Goal: Answer question/provide support: Share knowledge or assist other users

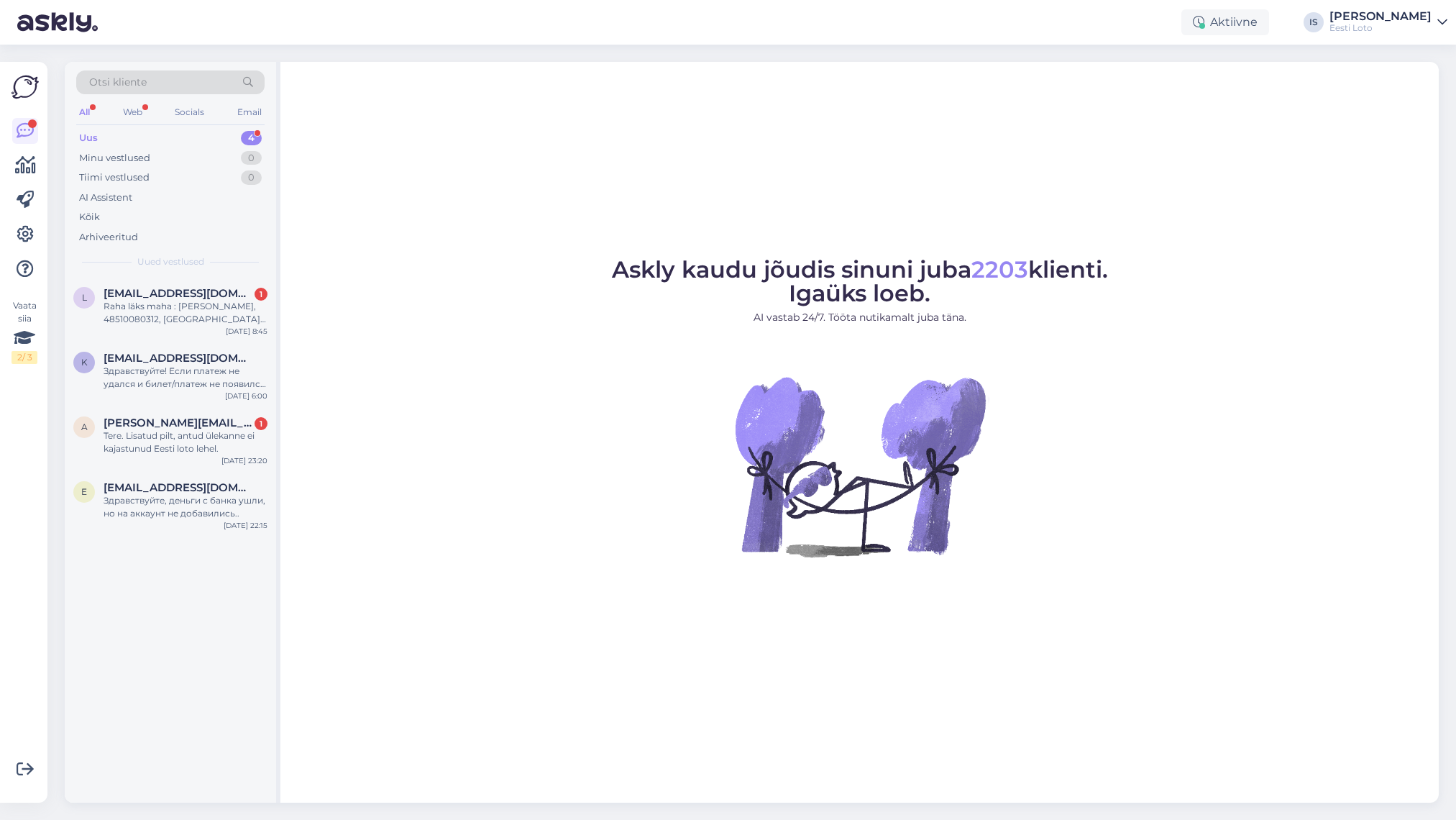
click at [102, 131] on div "Uus 4" at bounding box center [171, 138] width 188 height 20
click at [206, 450] on div "Tere. Lisatud pilt, antud ülekanne ei kajastunud Eesti loto lehel." at bounding box center [185, 442] width 164 height 26
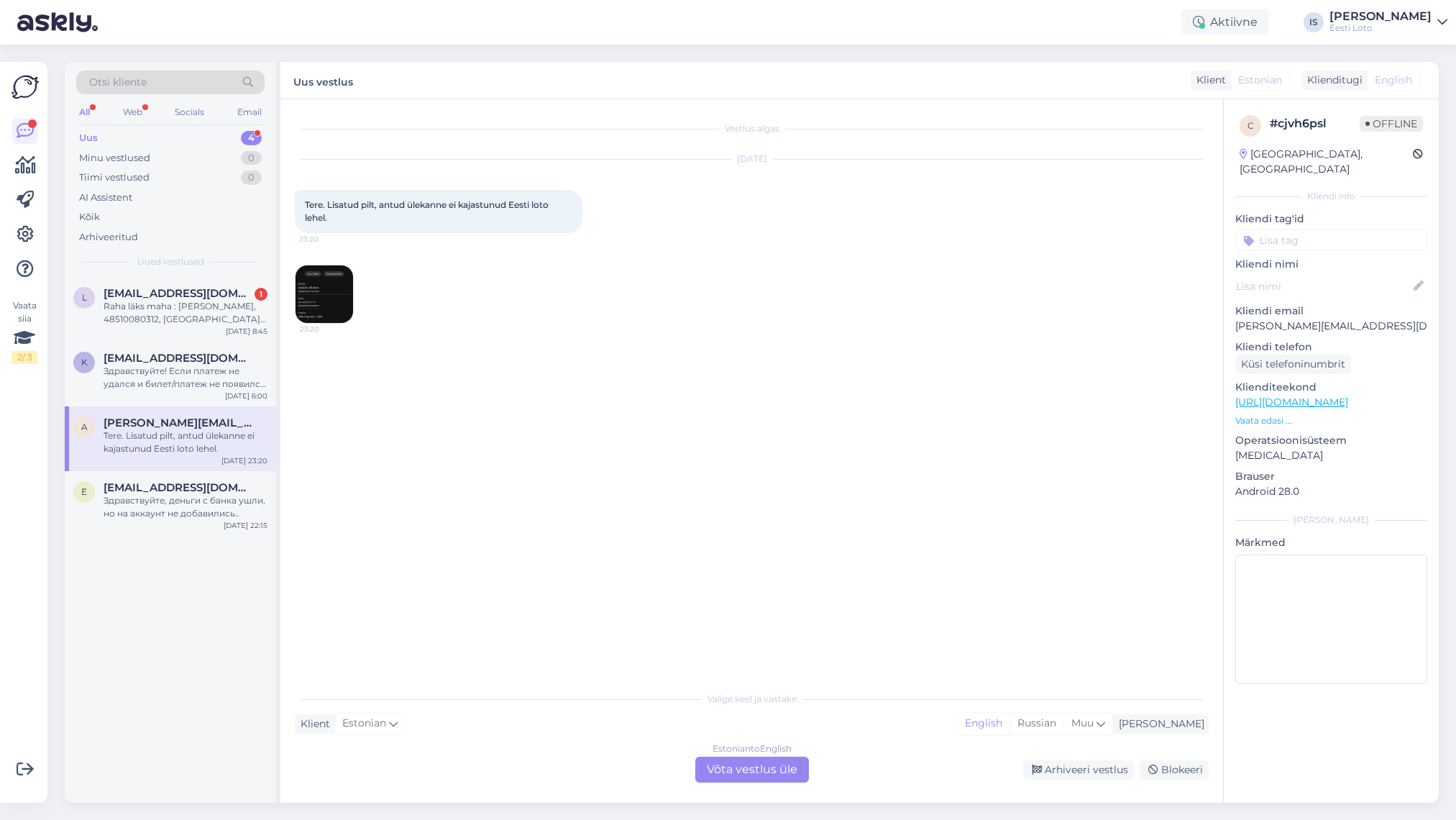
click at [333, 301] on img at bounding box center [324, 294] width 57 height 57
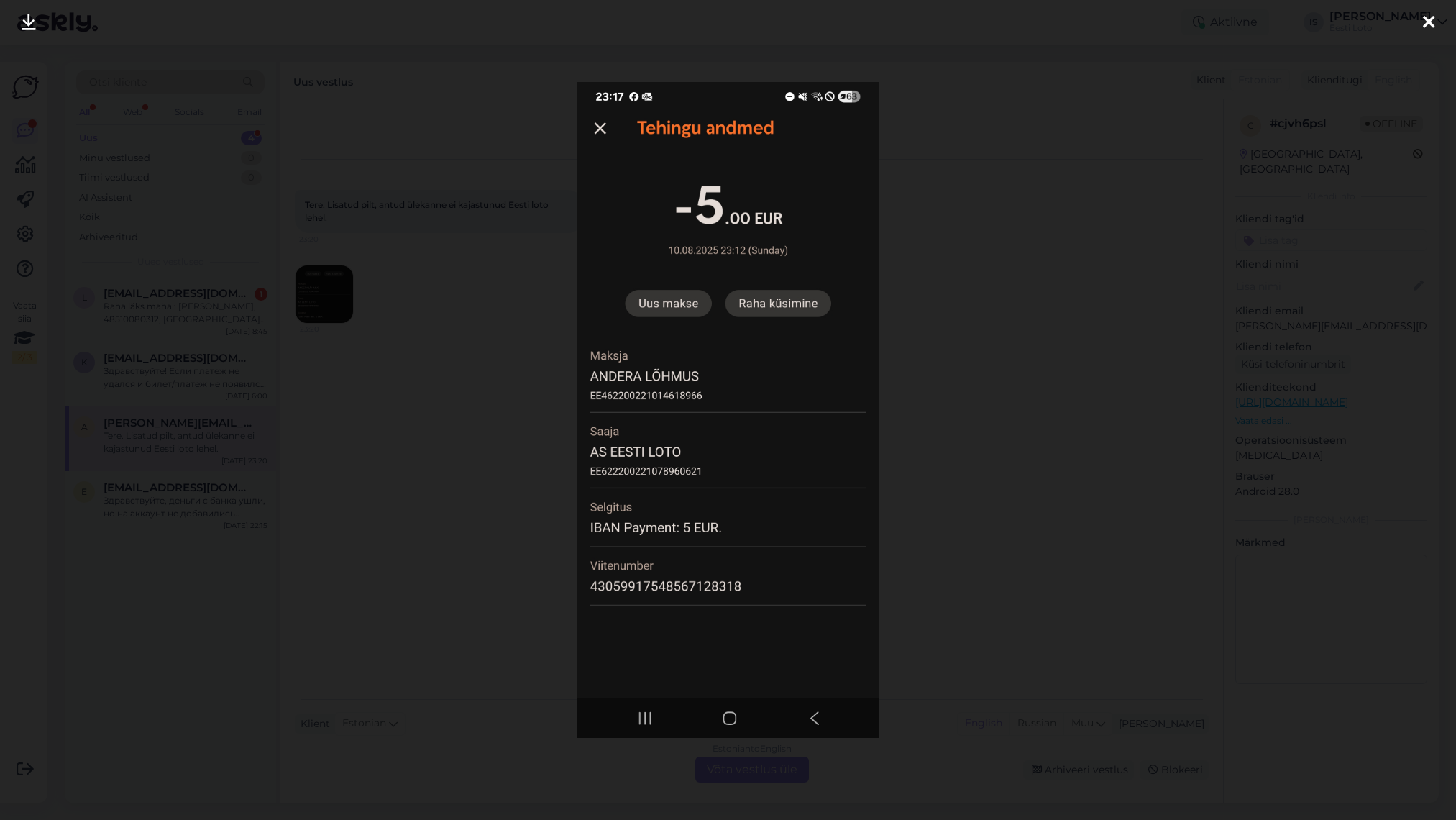
click at [1119, 24] on icon at bounding box center [1429, 23] width 12 height 18
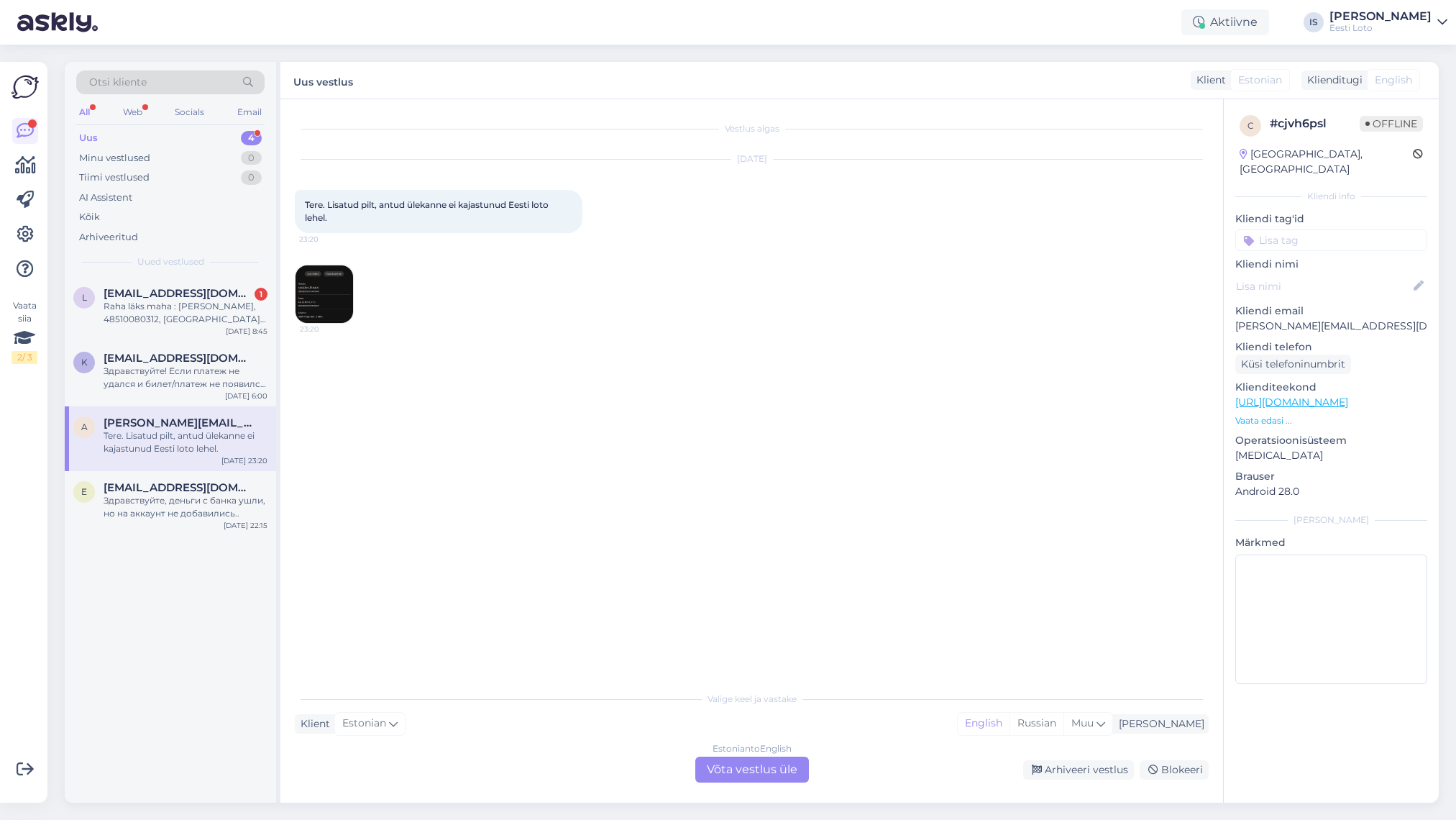
click at [783, 634] on div "Estonian to English Võta vestlus üle" at bounding box center [752, 769] width 114 height 26
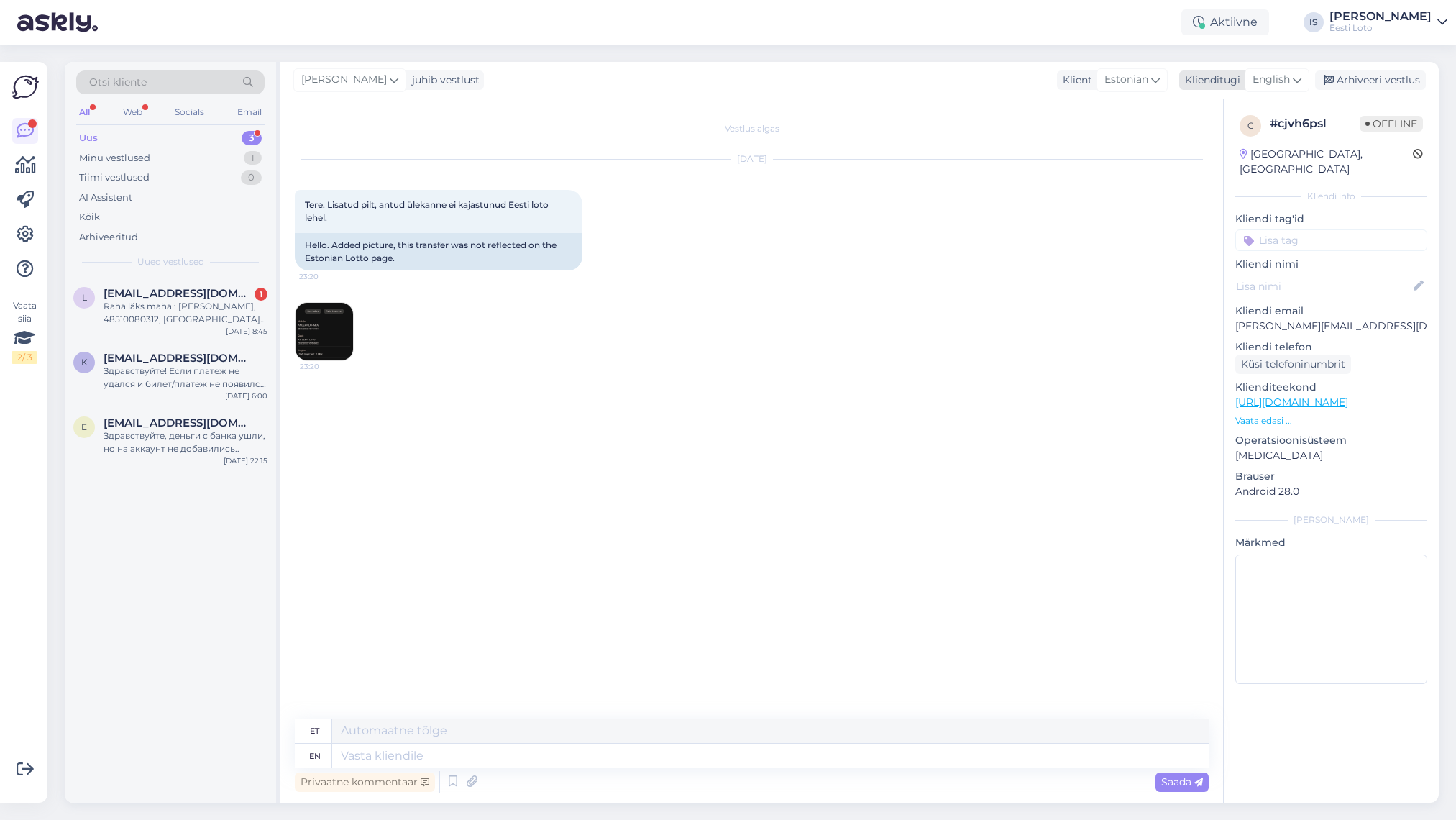
click at [1119, 69] on div "English" at bounding box center [1277, 79] width 65 height 23
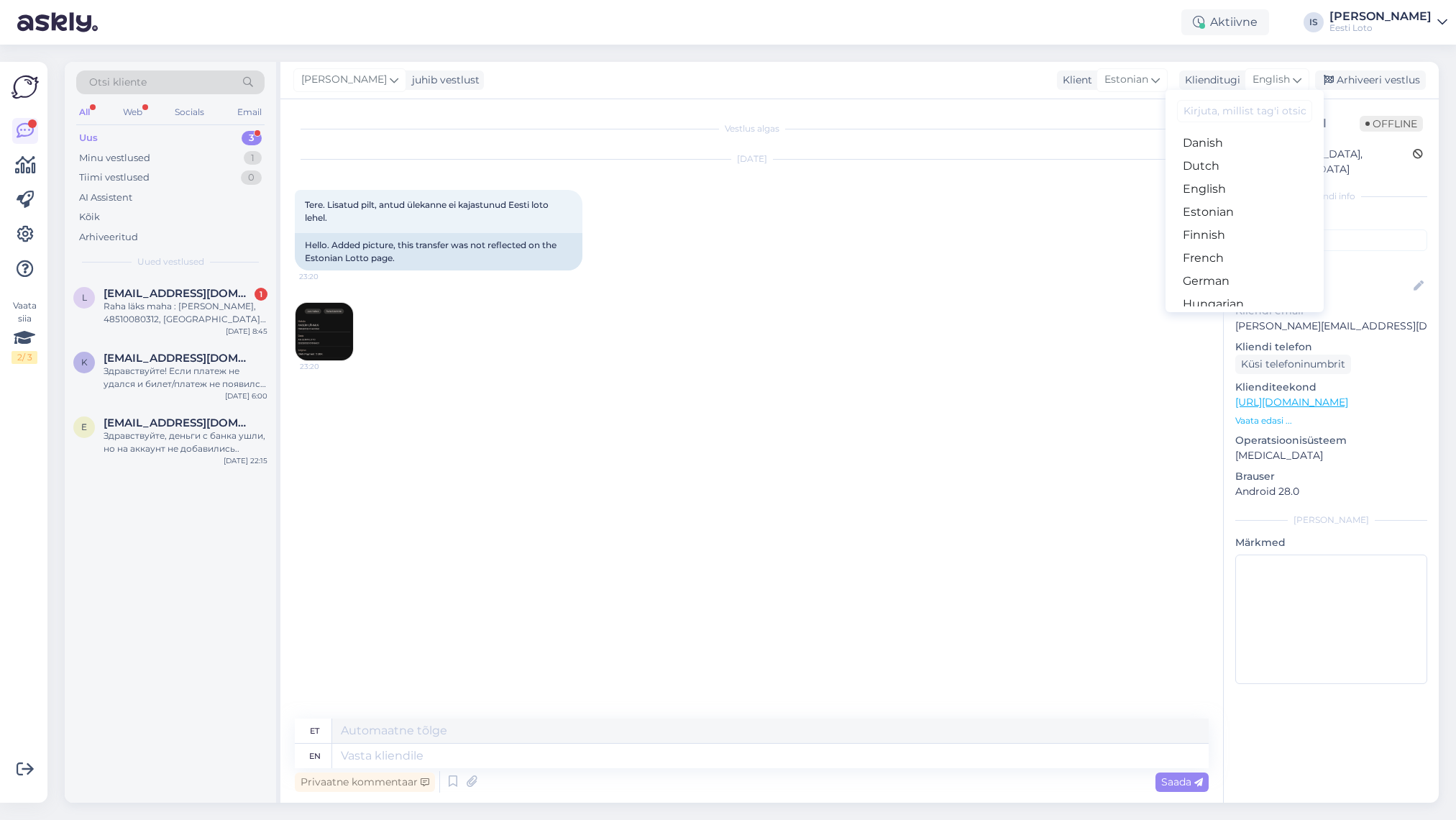
scroll to position [128, 0]
click at [1119, 204] on link "Estonian" at bounding box center [1244, 199] width 158 height 23
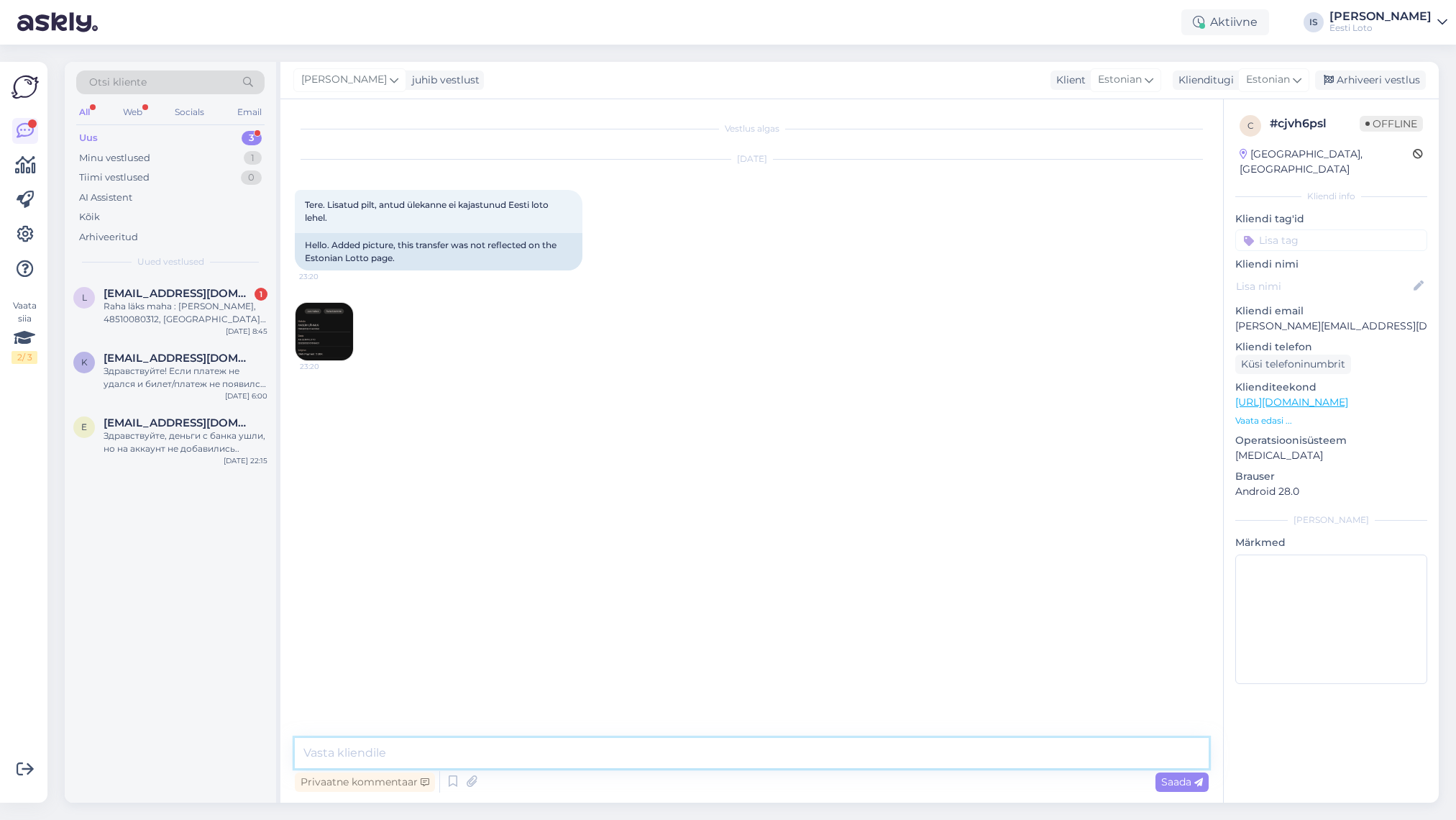
click at [486, 634] on textarea at bounding box center [751, 752] width 914 height 30
click at [367, 634] on icon at bounding box center [368, 727] width 6 height 9
click at [725, 634] on textarea at bounding box center [751, 752] width 914 height 30
paste textarea "Kahjuks Teie makse ebaõnnestus tehnilise tõrke tõttu. Kontrollisime makse üle j…"
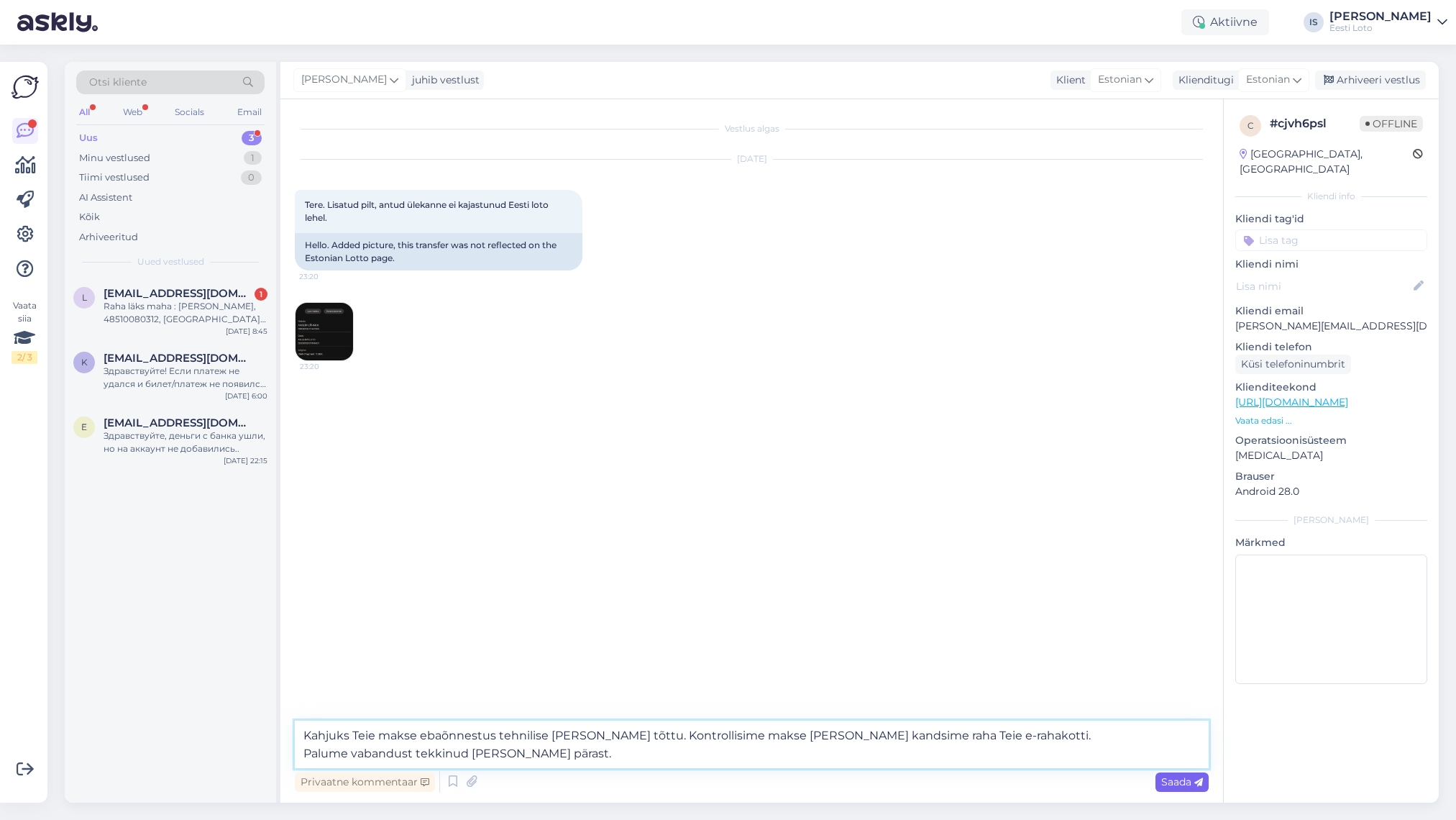
type textarea "Kahjuks Teie makse ebaõnnestus tehnilise tõrke tõttu. Kontrollisime makse üle j…"
click at [1119, 634] on span "Saada" at bounding box center [1182, 782] width 42 height 13
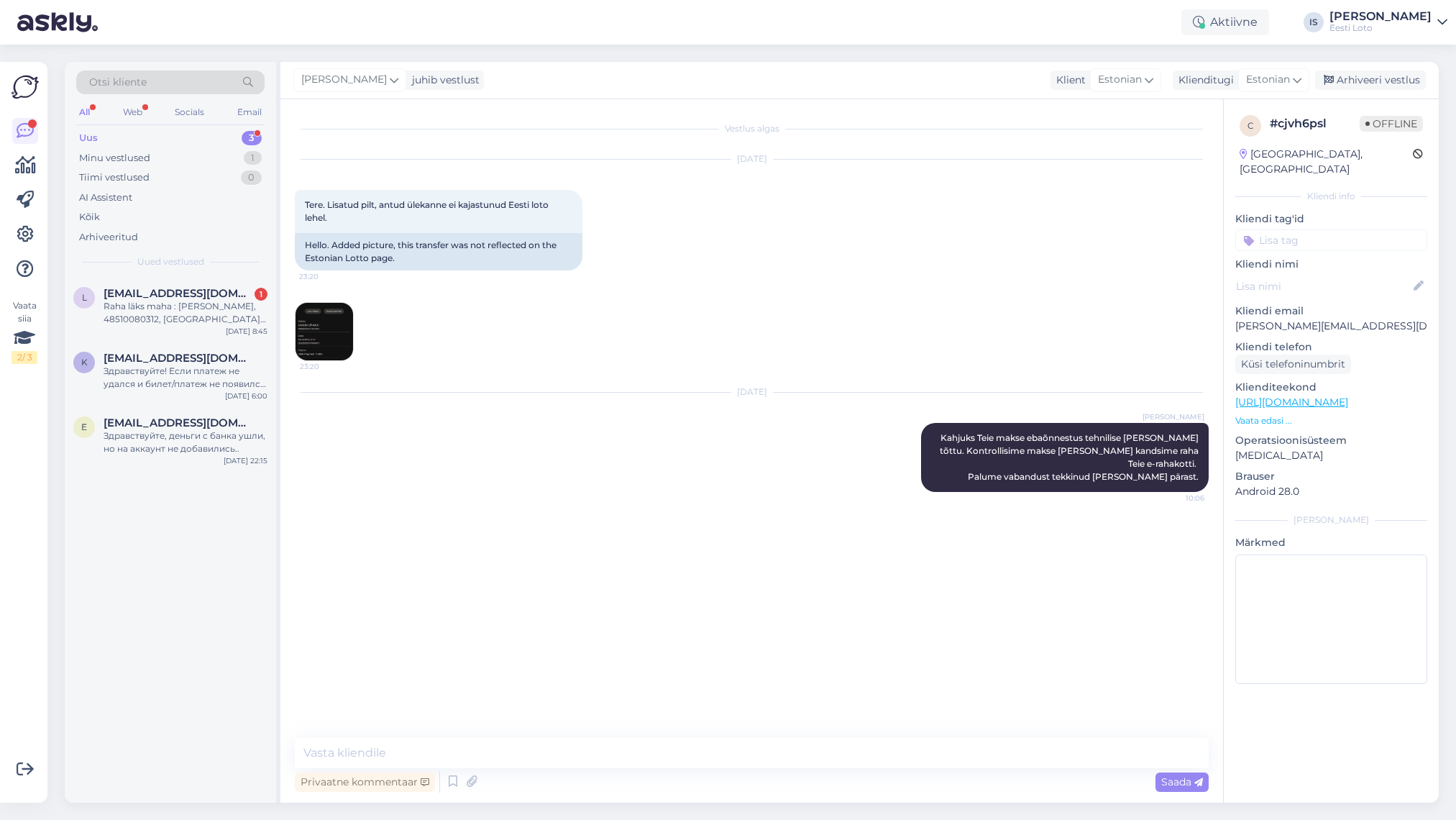
click at [1119, 231] on input at bounding box center [1330, 240] width 192 height 21
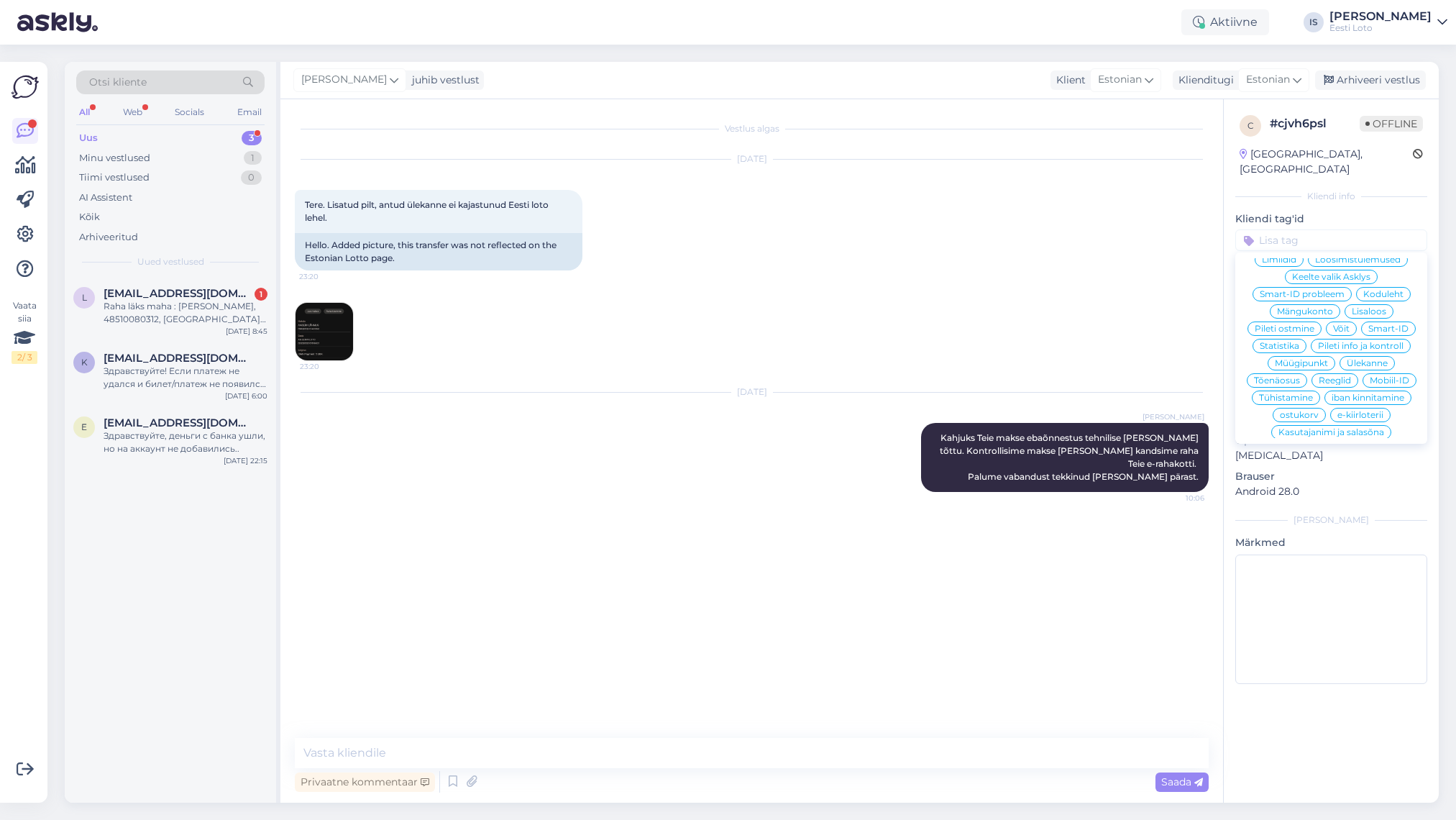
scroll to position [275, 0]
click at [1119, 431] on span "E-rahakott" at bounding box center [1331, 435] width 47 height 9
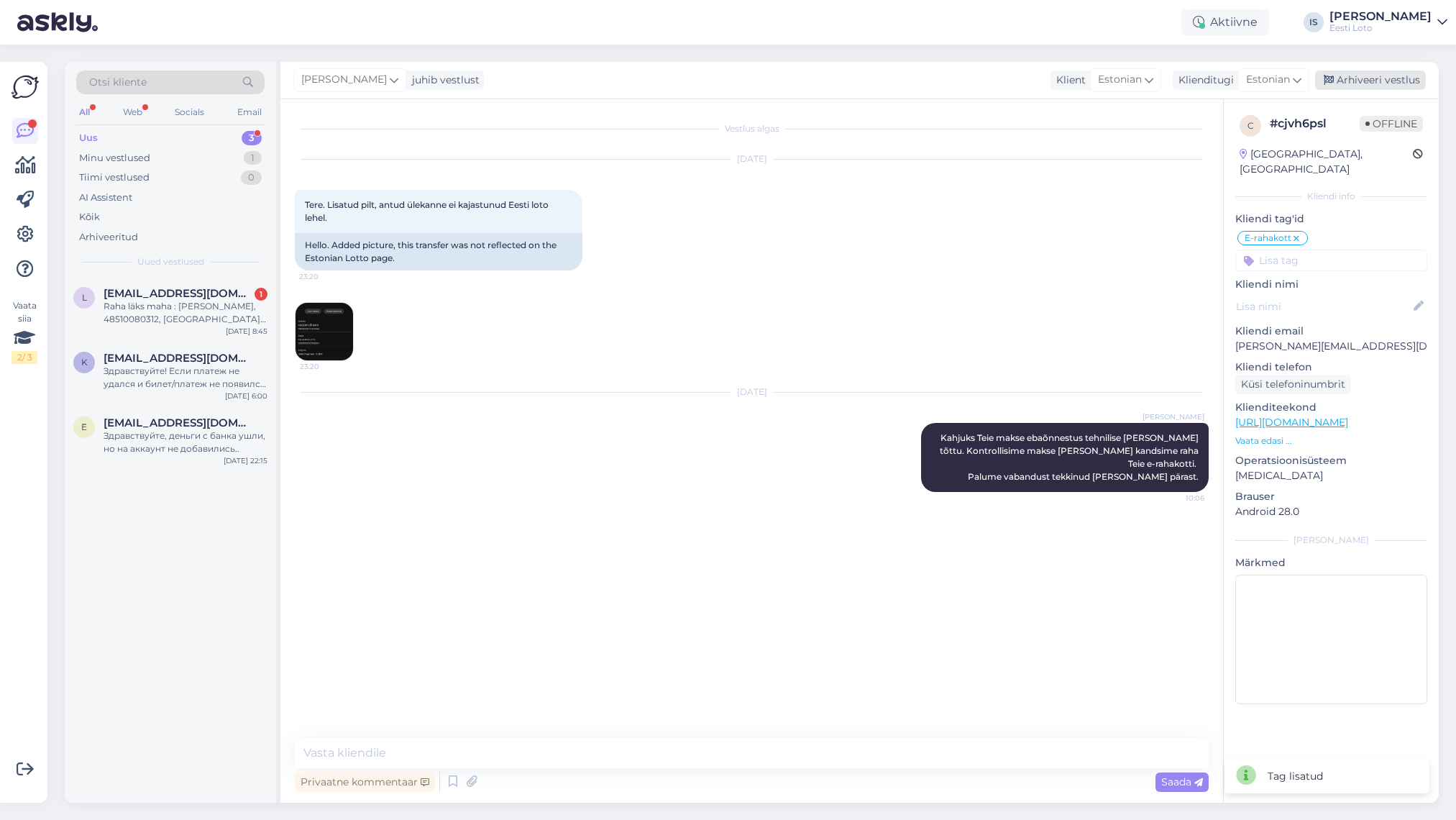
click at [1119, 82] on div "Arhiveeri vestlus" at bounding box center [1370, 80] width 111 height 19
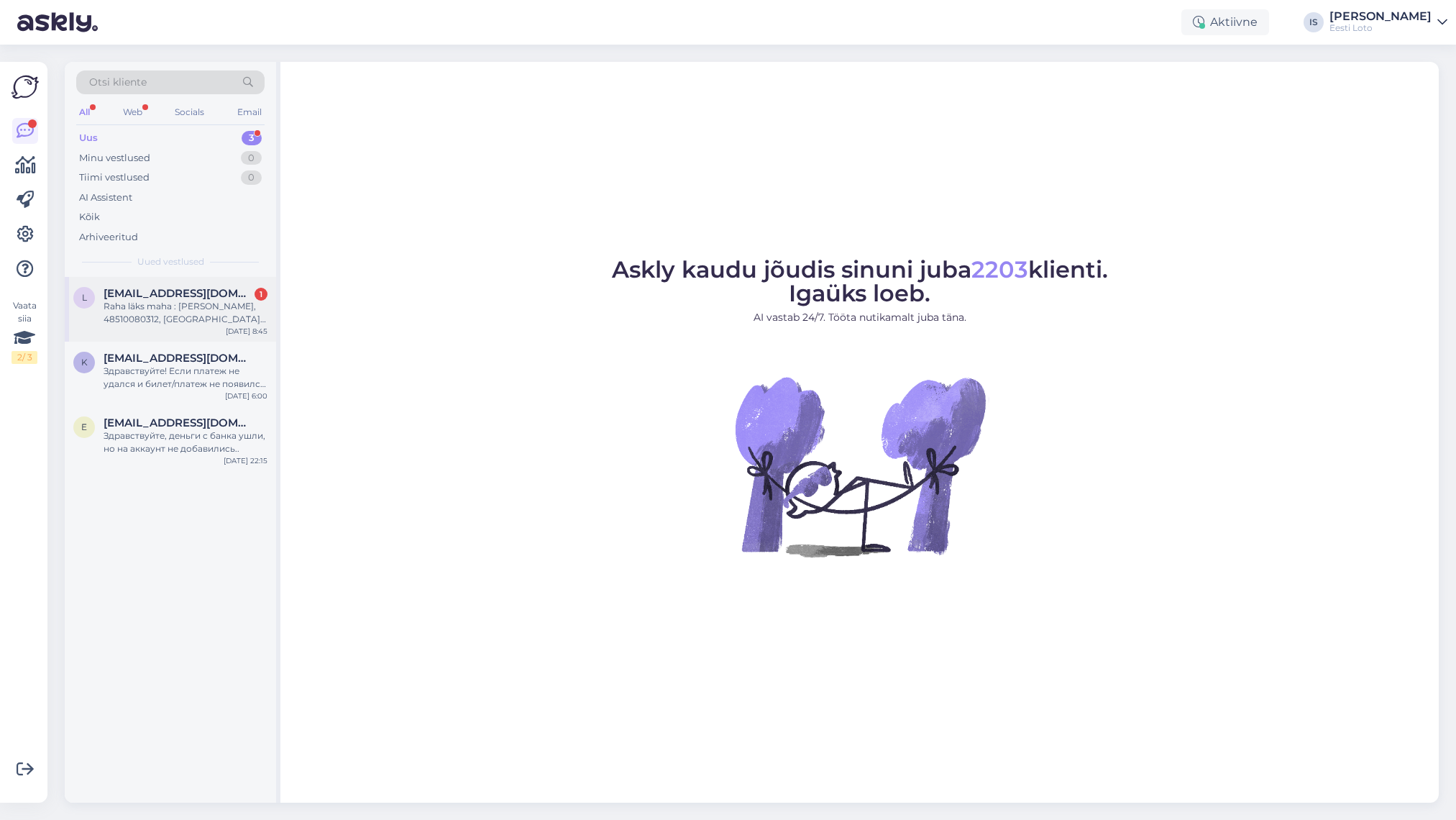
click at [159, 308] on div "Raha läks maha : [PERSON_NAME], 48510080312, [GEOGRAPHIC_DATA], 1.50€" at bounding box center [185, 313] width 164 height 26
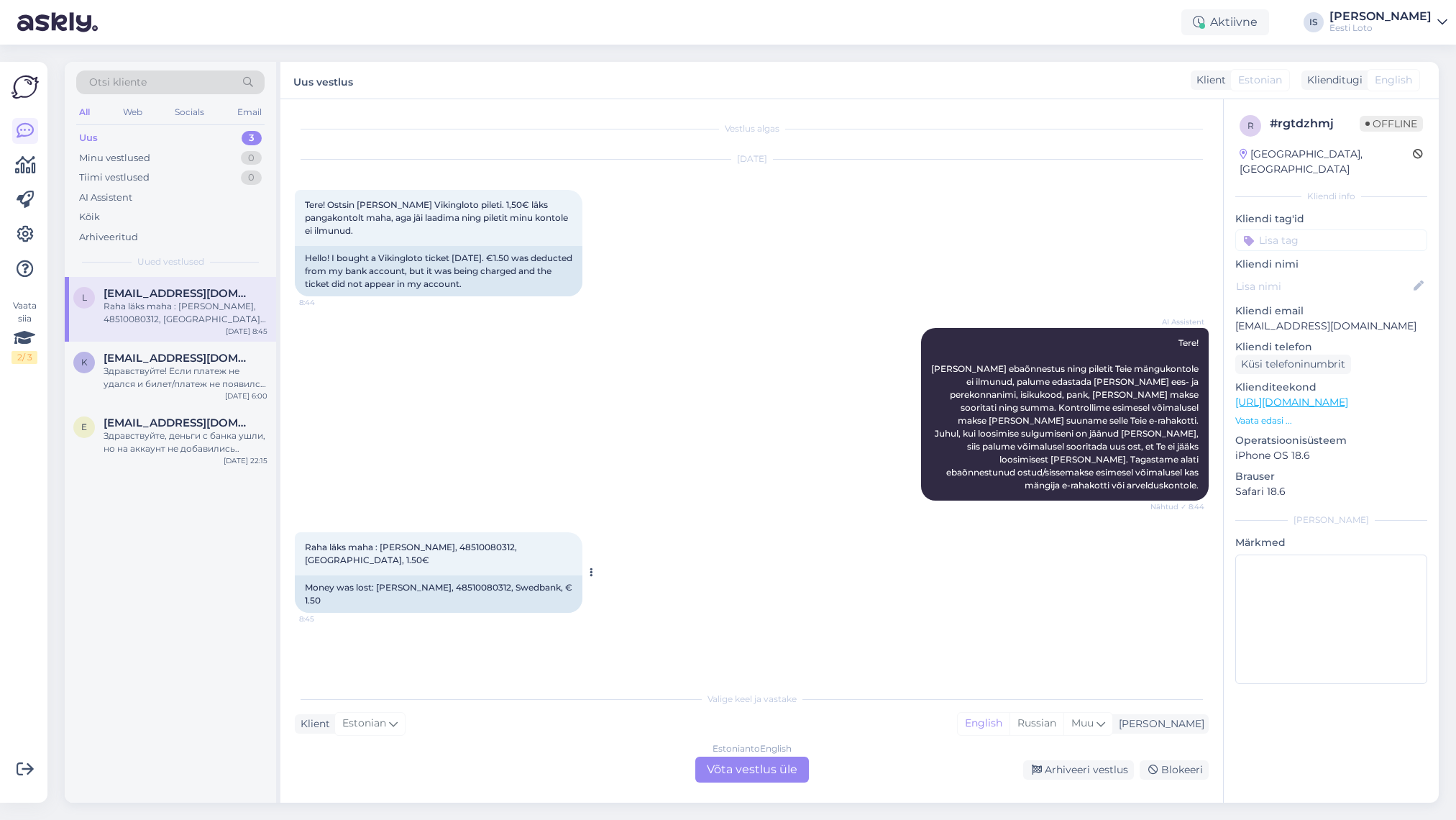
click at [454, 541] on span "Raha läks maha : [PERSON_NAME], 48510080312, [GEOGRAPHIC_DATA], 1.50€" at bounding box center [412, 553] width 214 height 24
copy span "48510080312"
